Goal: Transaction & Acquisition: Obtain resource

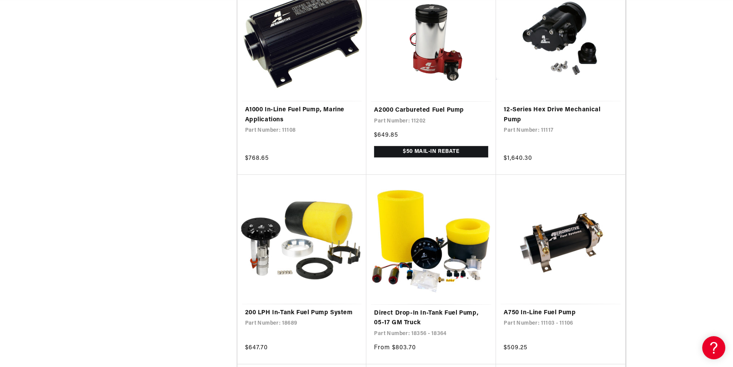
scroll to position [1077, 0]
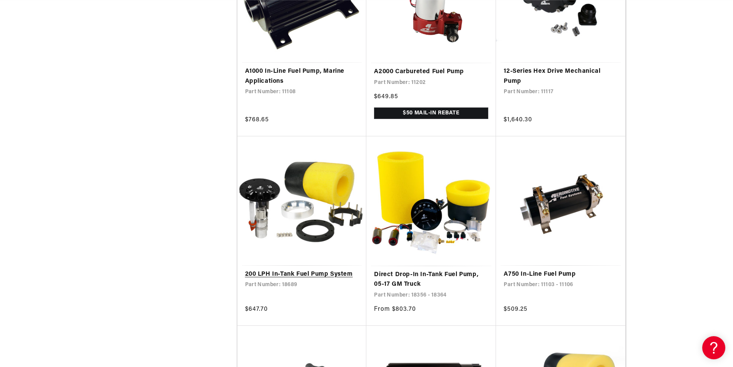
click at [300, 269] on link "200 LPH In-Tank Fuel Pump System" at bounding box center [302, 274] width 114 height 10
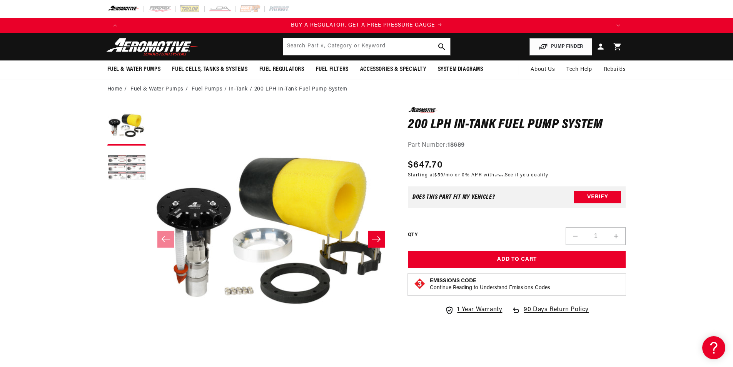
click at [133, 163] on button "Load image 2 in gallery view" at bounding box center [126, 168] width 38 height 38
click at [126, 167] on button "Load image 2 in gallery view" at bounding box center [126, 168] width 38 height 38
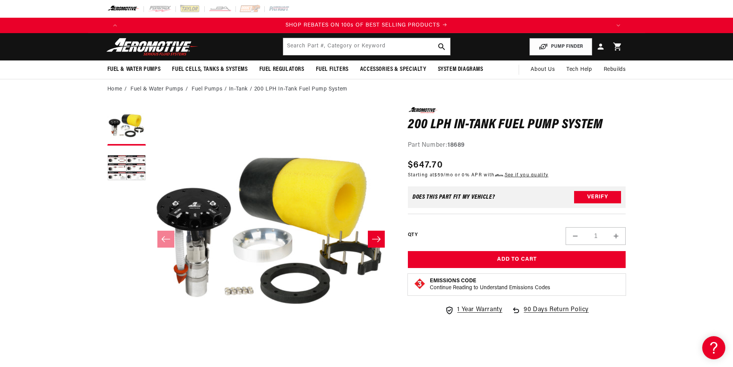
click at [618, 45] on icon at bounding box center [617, 47] width 8 height 8
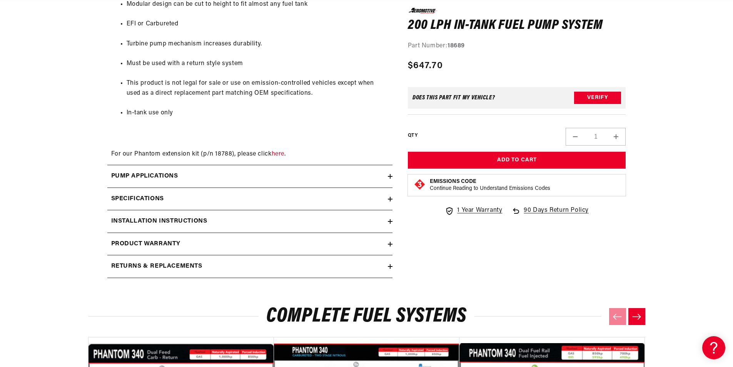
scroll to position [0, 488]
click at [390, 179] on summary "Pump Applications" at bounding box center [249, 176] width 285 height 22
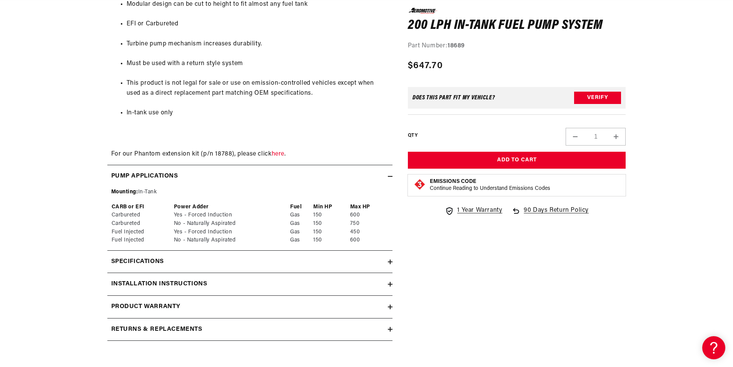
scroll to position [0, 976]
click at [389, 265] on summary "Specifications" at bounding box center [249, 261] width 285 height 22
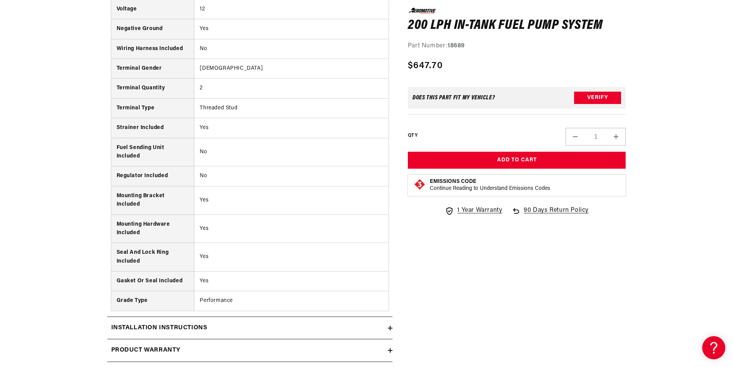
scroll to position [1444, 0]
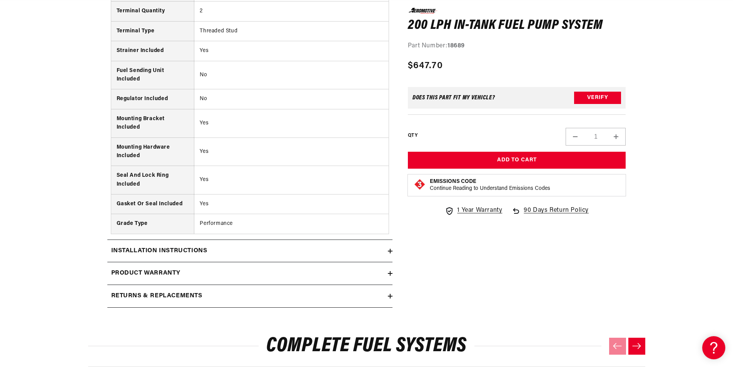
click at [389, 251] on icon at bounding box center [390, 251] width 5 height 0
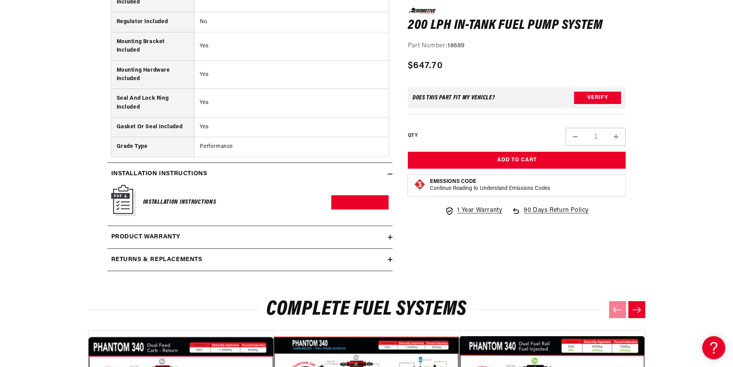
scroll to position [1560, 0]
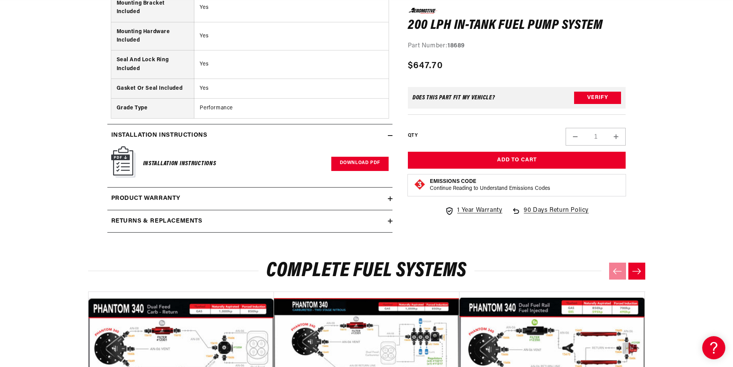
click at [356, 162] on link "Download PDF" at bounding box center [359, 164] width 57 height 14
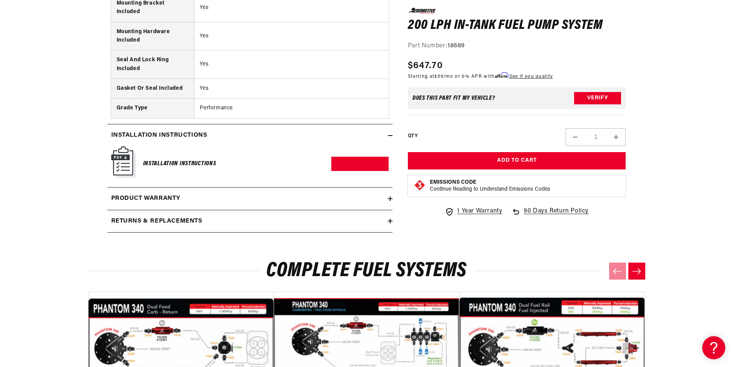
scroll to position [1675, 0]
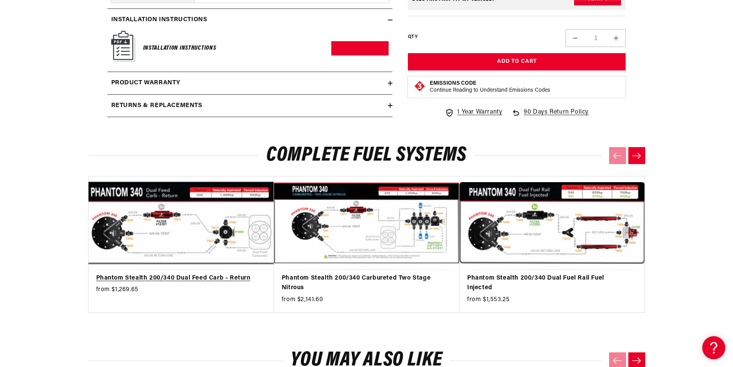
click at [217, 273] on link "Phantom Stealth 200/340 Dual Feed Carb - Return" at bounding box center [177, 278] width 162 height 10
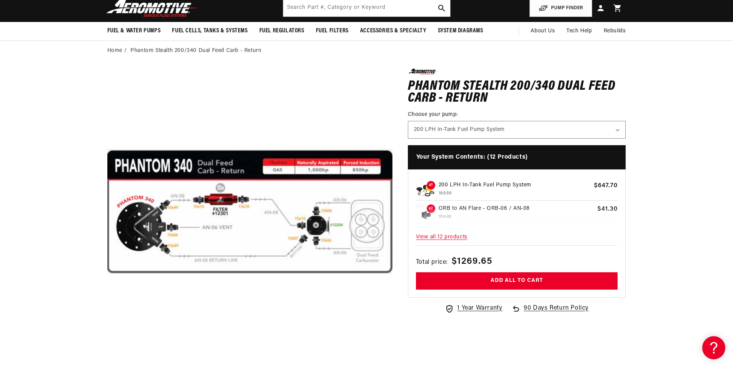
scroll to position [0, 1463]
